Goal: Task Accomplishment & Management: Complete application form

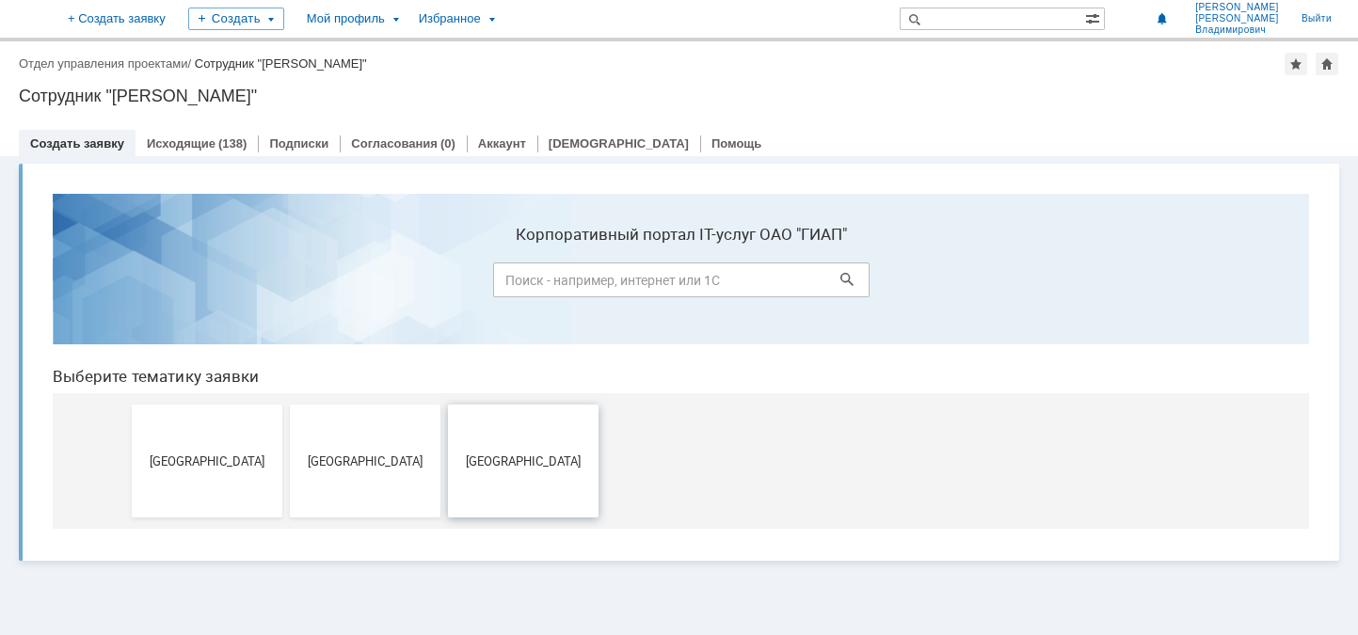
click at [504, 467] on span "[GEOGRAPHIC_DATA]" at bounding box center [523, 461] width 139 height 14
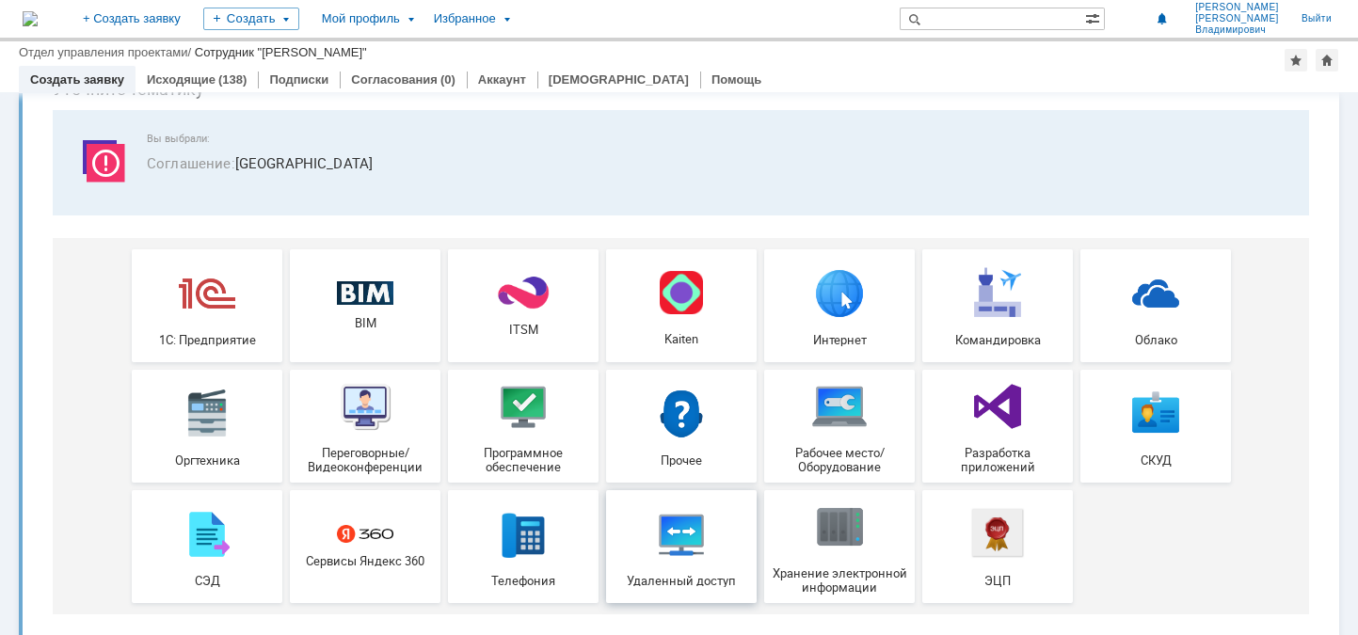
scroll to position [114, 0]
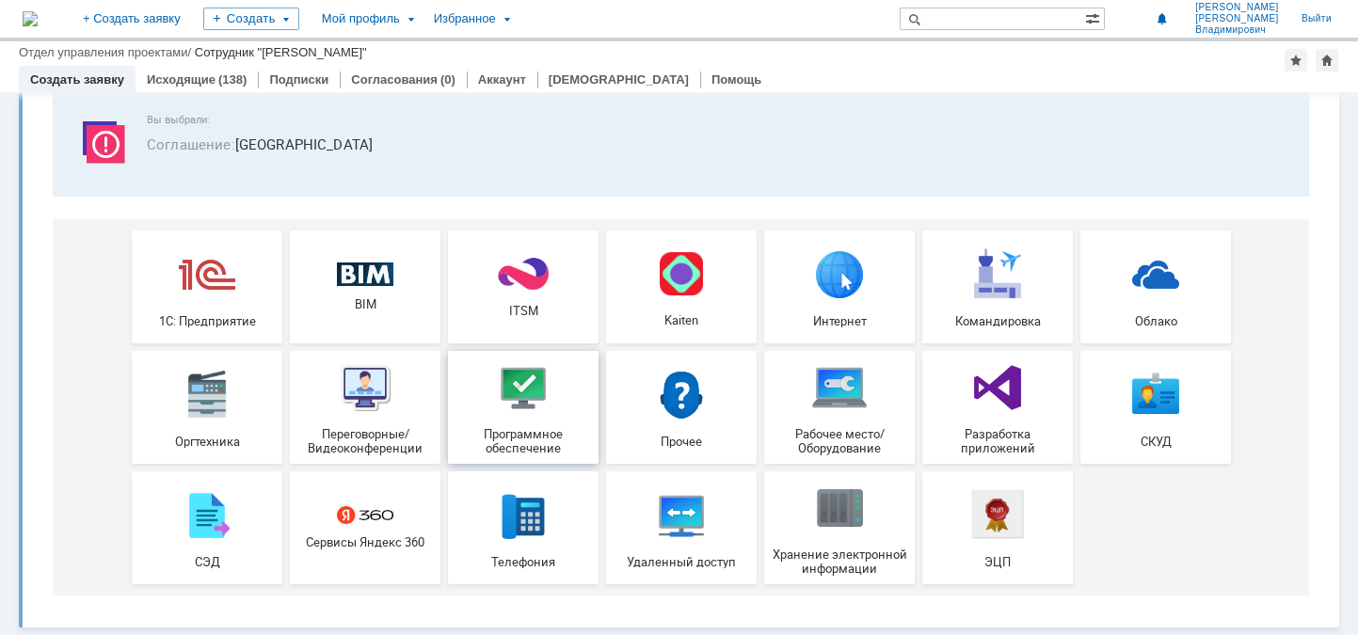
click at [530, 429] on span "Программное обеспечение" at bounding box center [523, 441] width 139 height 28
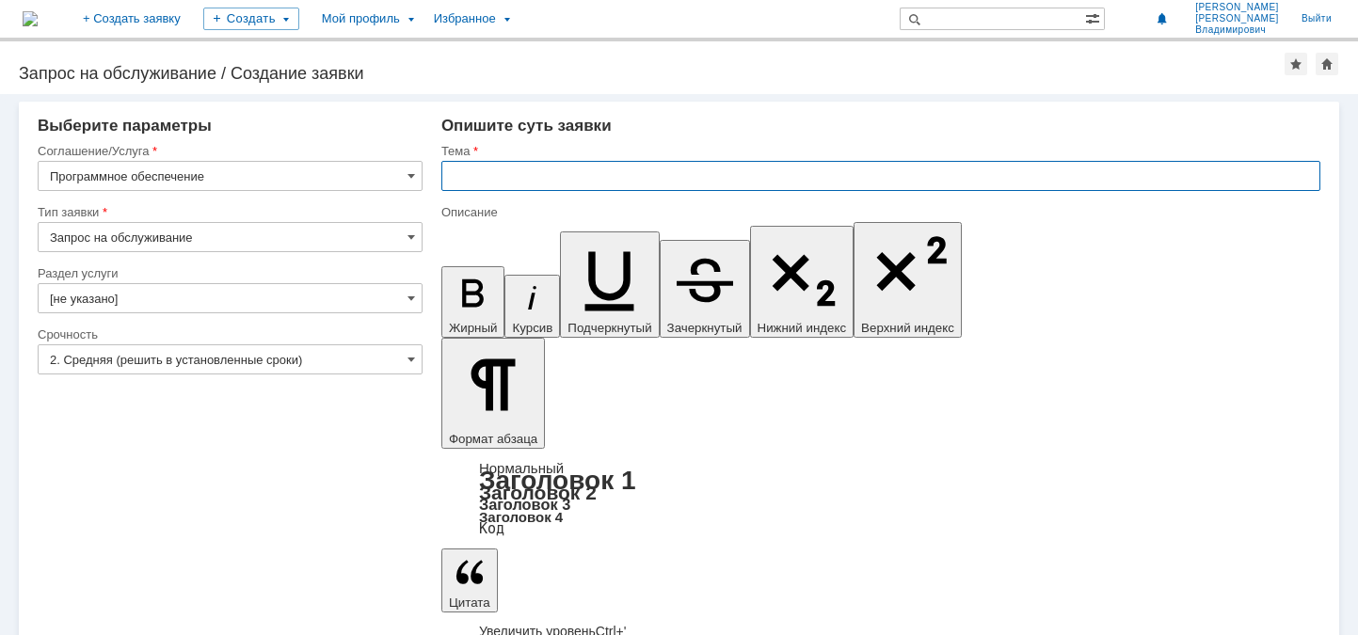
click at [485, 178] on input "text" at bounding box center [880, 176] width 879 height 30
drag, startPoint x: 464, startPoint y: 178, endPoint x: 486, endPoint y: 176, distance: 22.7
click at [465, 178] on input "[PERSON_NAME]" at bounding box center [880, 176] width 879 height 30
click at [710, 183] on input "Установка" at bounding box center [880, 176] width 879 height 30
click at [886, 177] on input "Установка ПО для открытия и релактирования файлов с расширением *" at bounding box center [880, 176] width 879 height 30
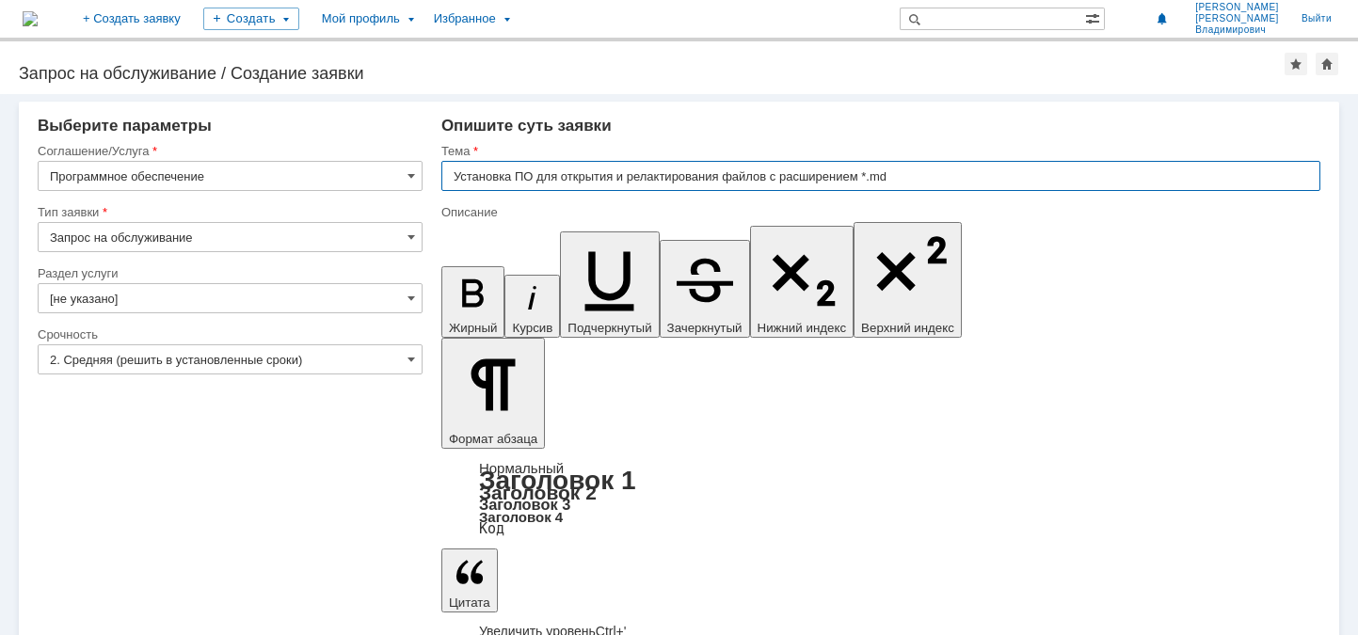
type input "Установка ПО для открытия и релактирования файлов с расширением *.md"
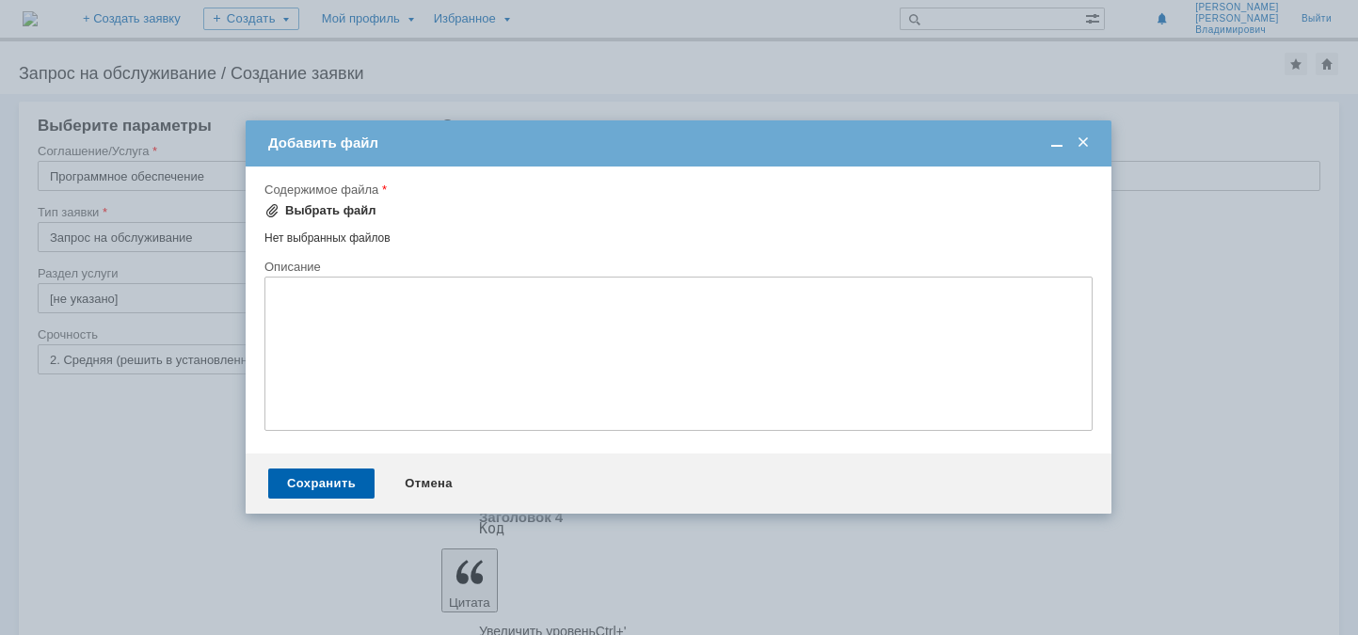
click at [327, 211] on div "Выбрать файл" at bounding box center [330, 210] width 91 height 15
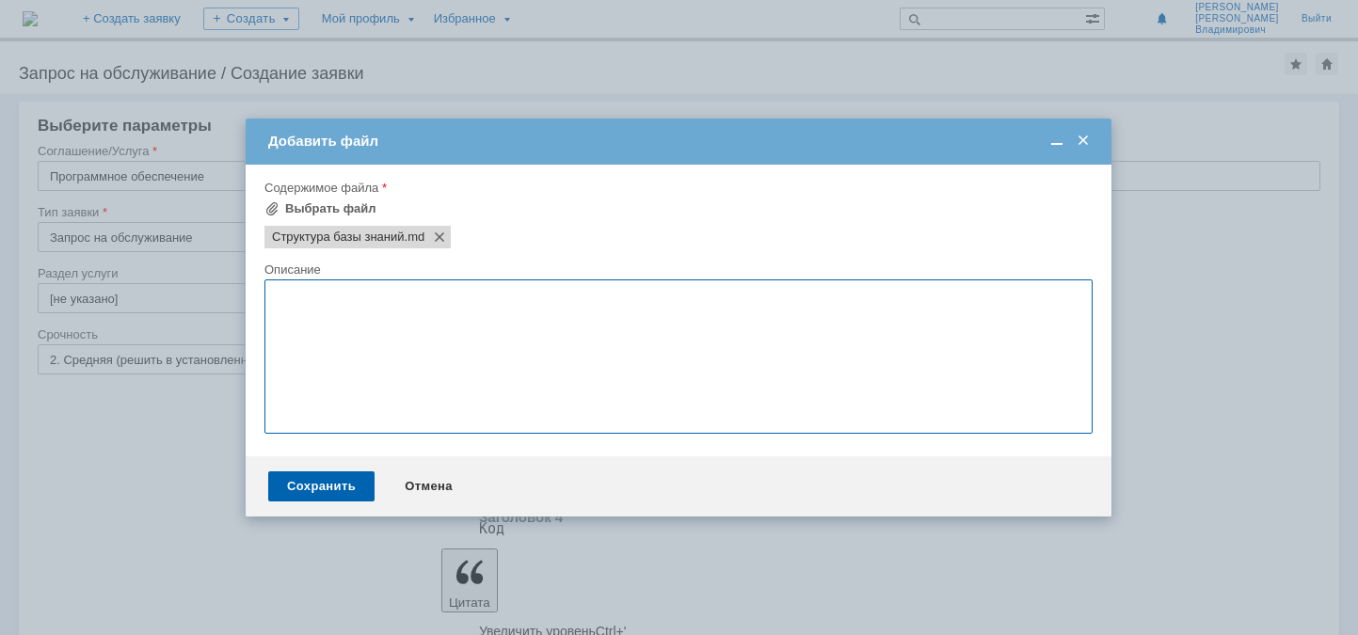
click at [334, 294] on textarea at bounding box center [678, 356] width 828 height 154
click at [1087, 140] on span at bounding box center [1083, 141] width 19 height 17
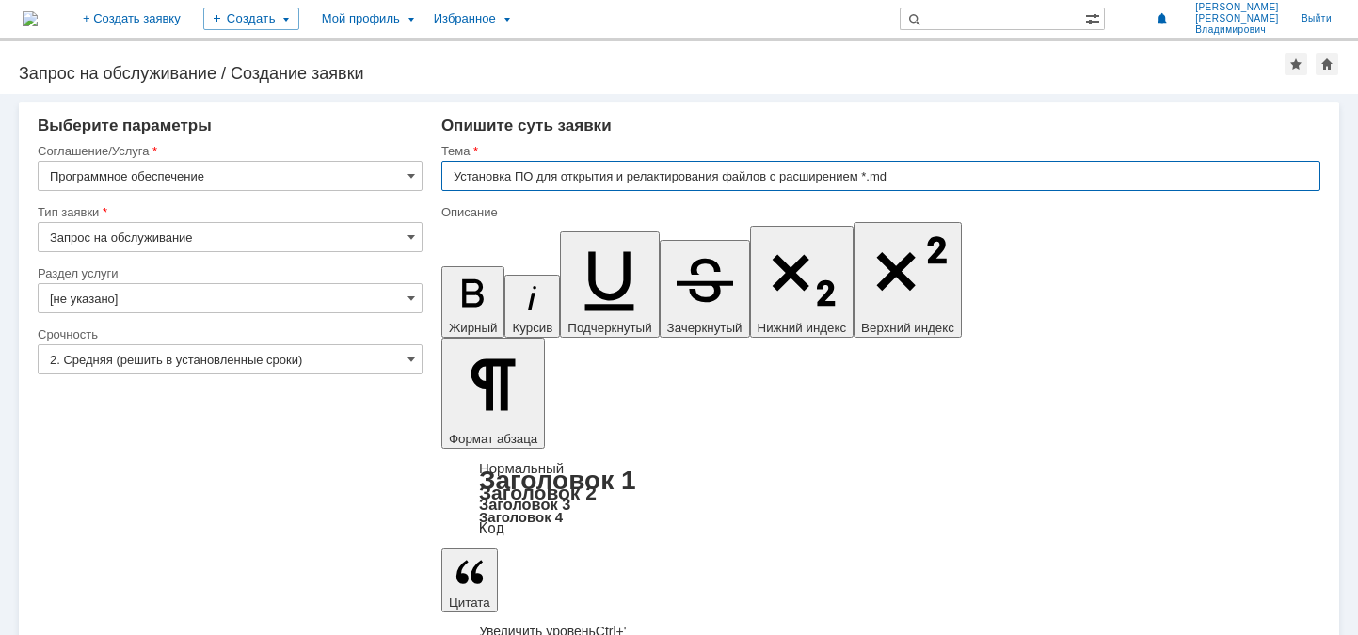
click at [651, 178] on input "Установка ПО для открытия и релактирования файлов с расширением *.md" at bounding box center [880, 176] width 879 height 30
click at [652, 175] on input "Установка ПО для открытия и релактирования файлов с расширением *.md" at bounding box center [880, 176] width 879 height 30
click at [590, 181] on input "Установка ПО для открытия и релактирования файлов с расширением *.md" at bounding box center [880, 176] width 879 height 30
type input "Установка ПО для редактирования файлов с расширением *.md"
